Goal: Information Seeking & Learning: Learn about a topic

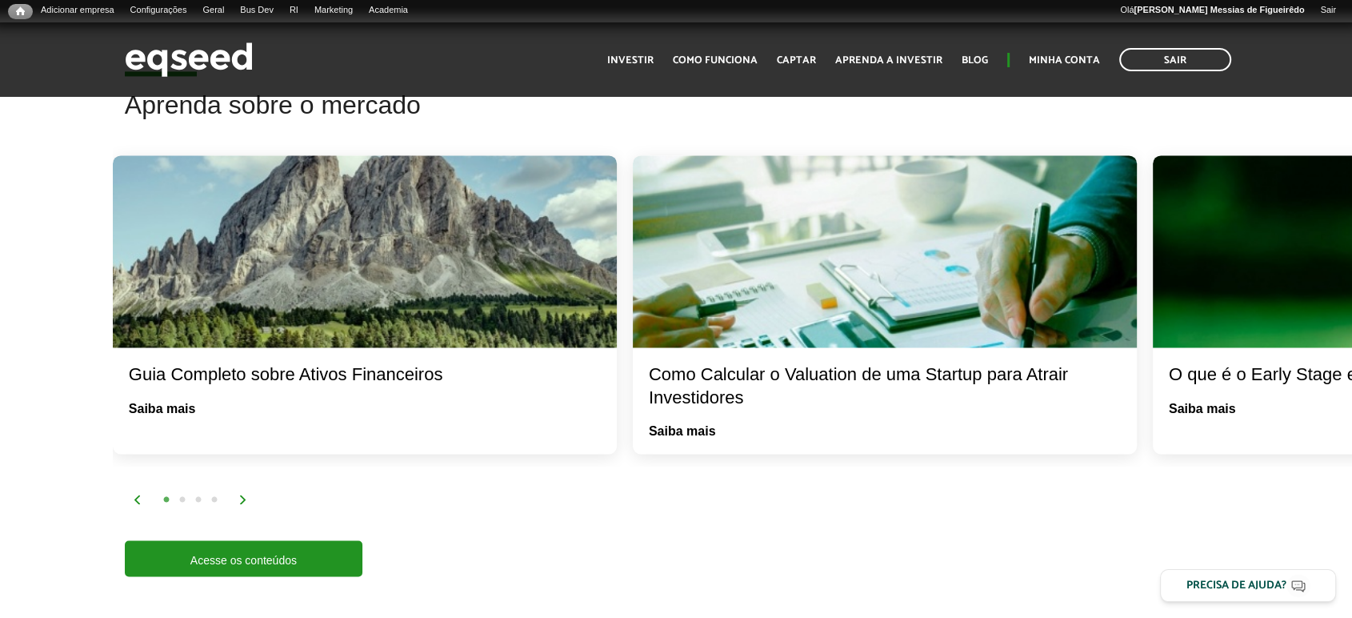
scroll to position [2488, 0]
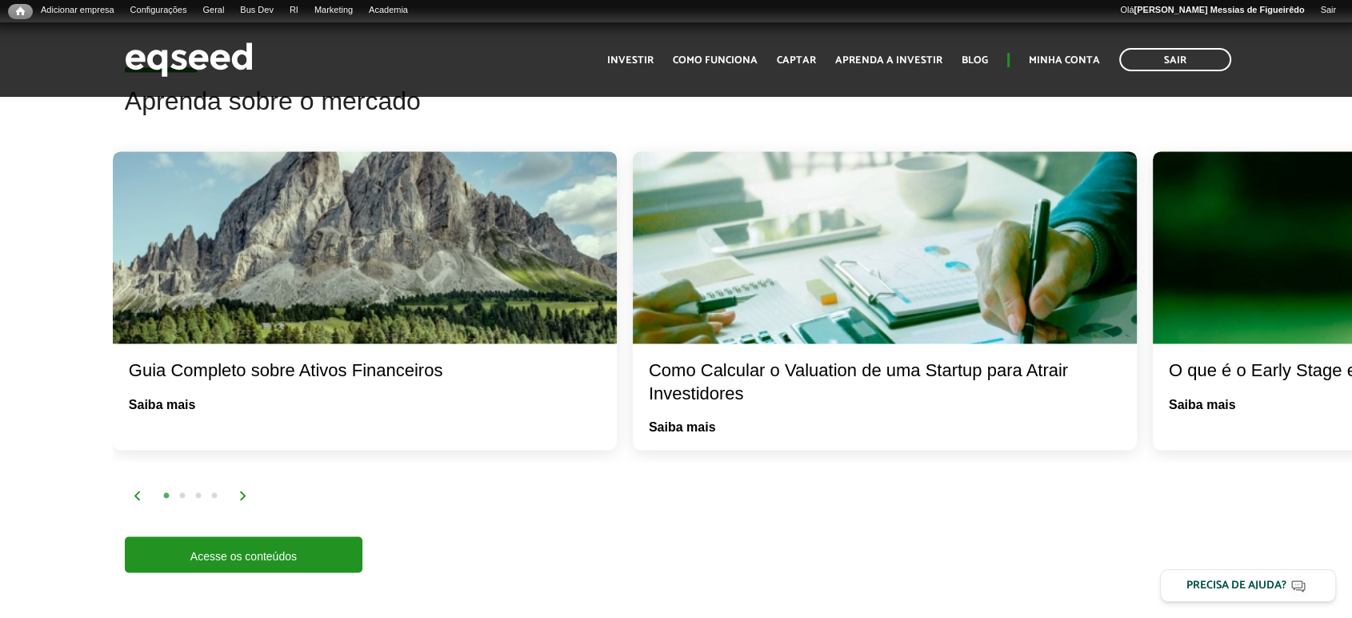
click at [806, 50] on ul "Início Investir Como funciona Captar Aprenda a investir Blog Minha conta Sair" at bounding box center [919, 59] width 640 height 23
click at [804, 56] on link "Captar" at bounding box center [796, 60] width 39 height 10
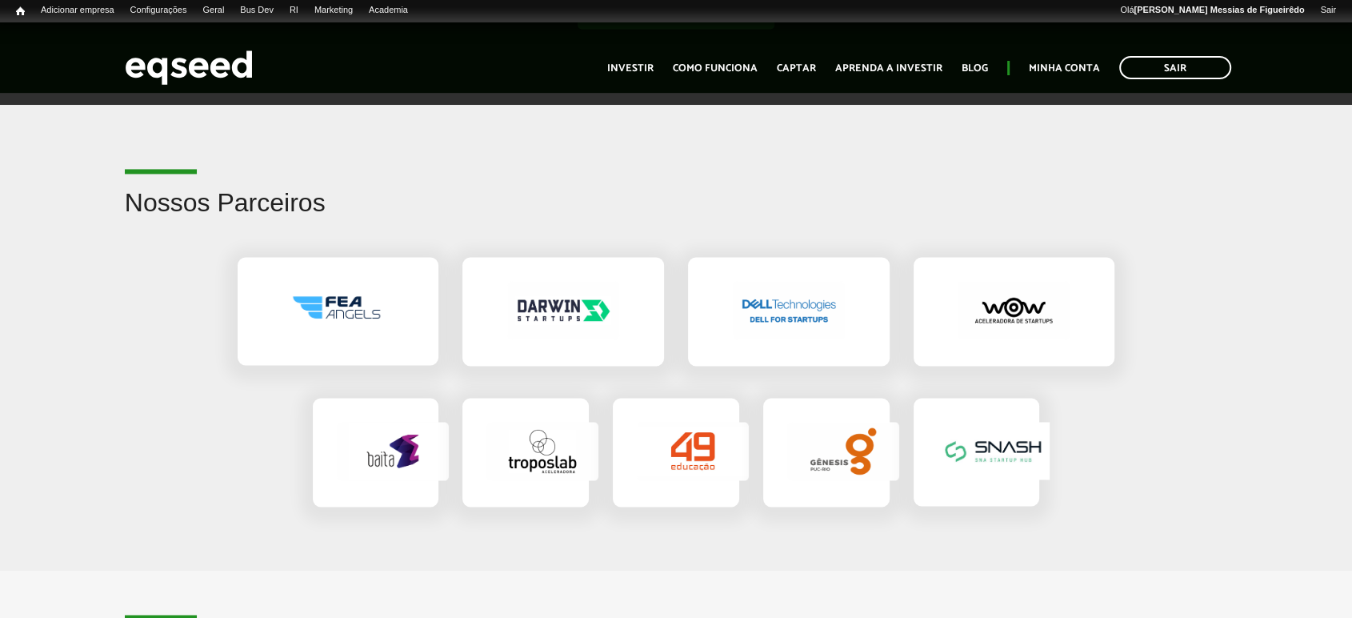
scroll to position [2473, 0]
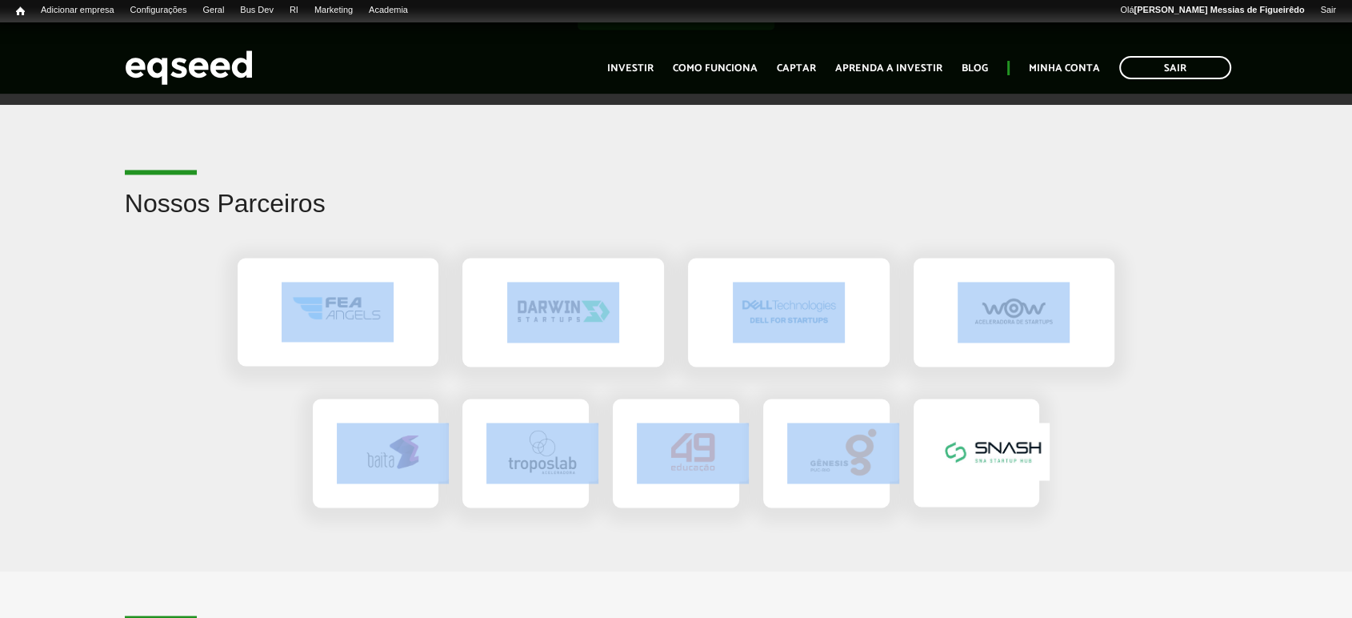
drag, startPoint x: 134, startPoint y: 258, endPoint x: 984, endPoint y: 466, distance: 874.4
click at [978, 471] on div at bounding box center [676, 383] width 1352 height 282
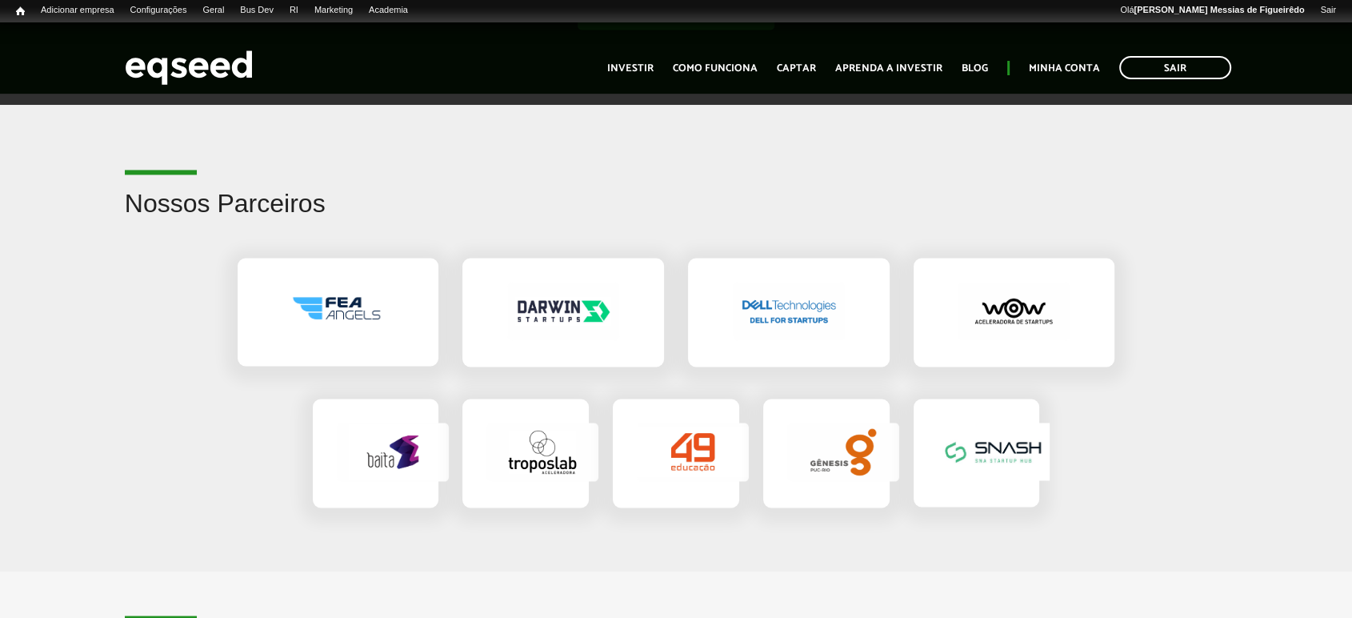
click at [1153, 441] on div at bounding box center [676, 383] width 1352 height 282
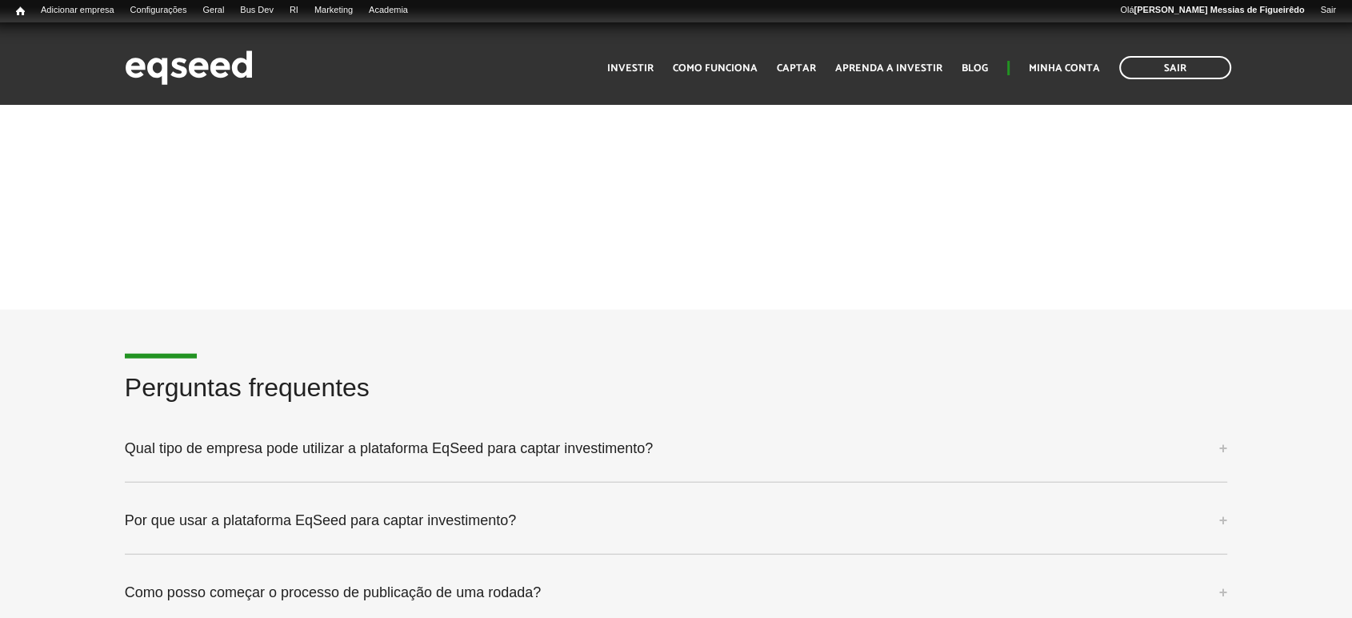
scroll to position [3805, 0]
click at [198, 65] on img at bounding box center [189, 67] width 128 height 42
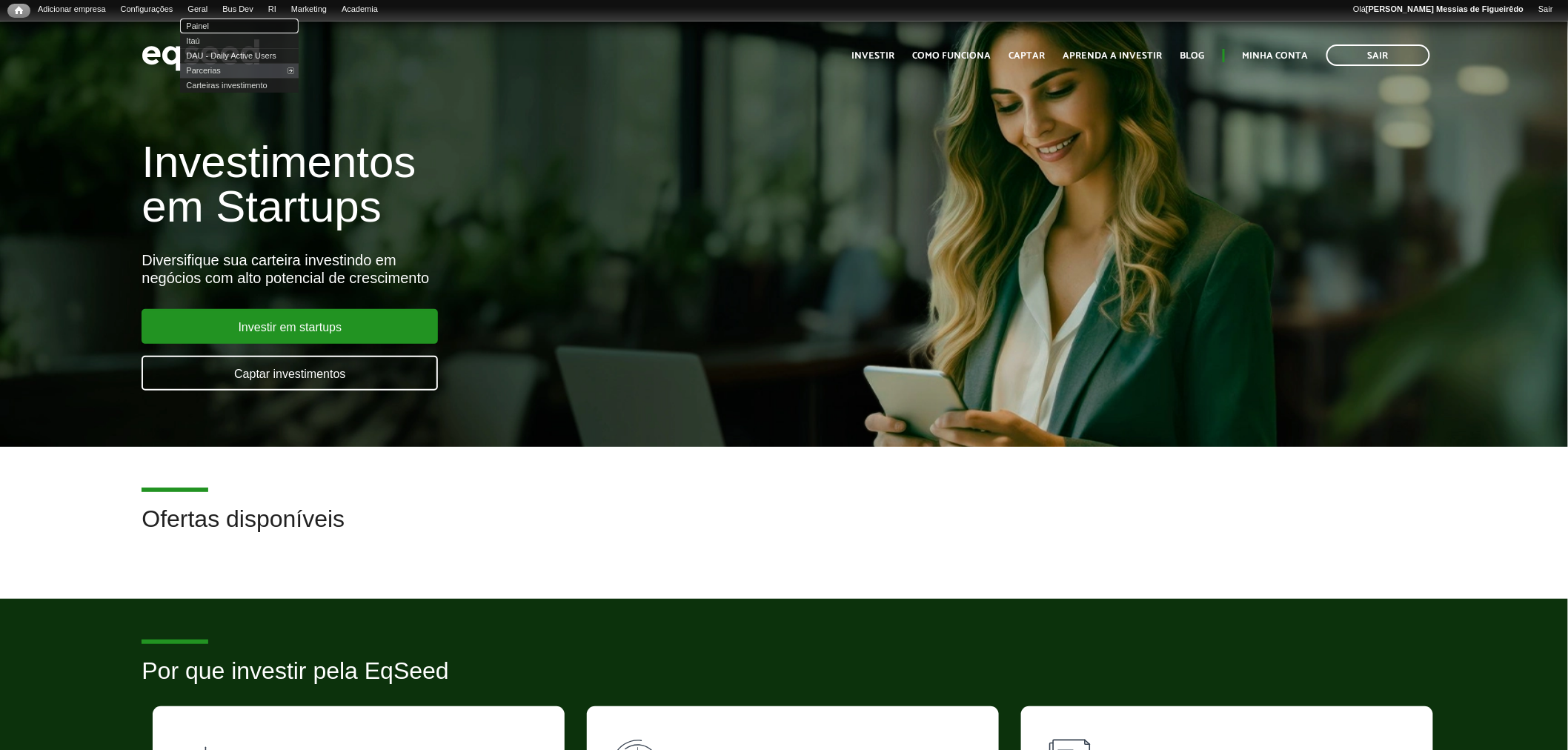
click at [209, 23] on link "Painel" at bounding box center [239, 26] width 119 height 15
